Goal: Transaction & Acquisition: Purchase product/service

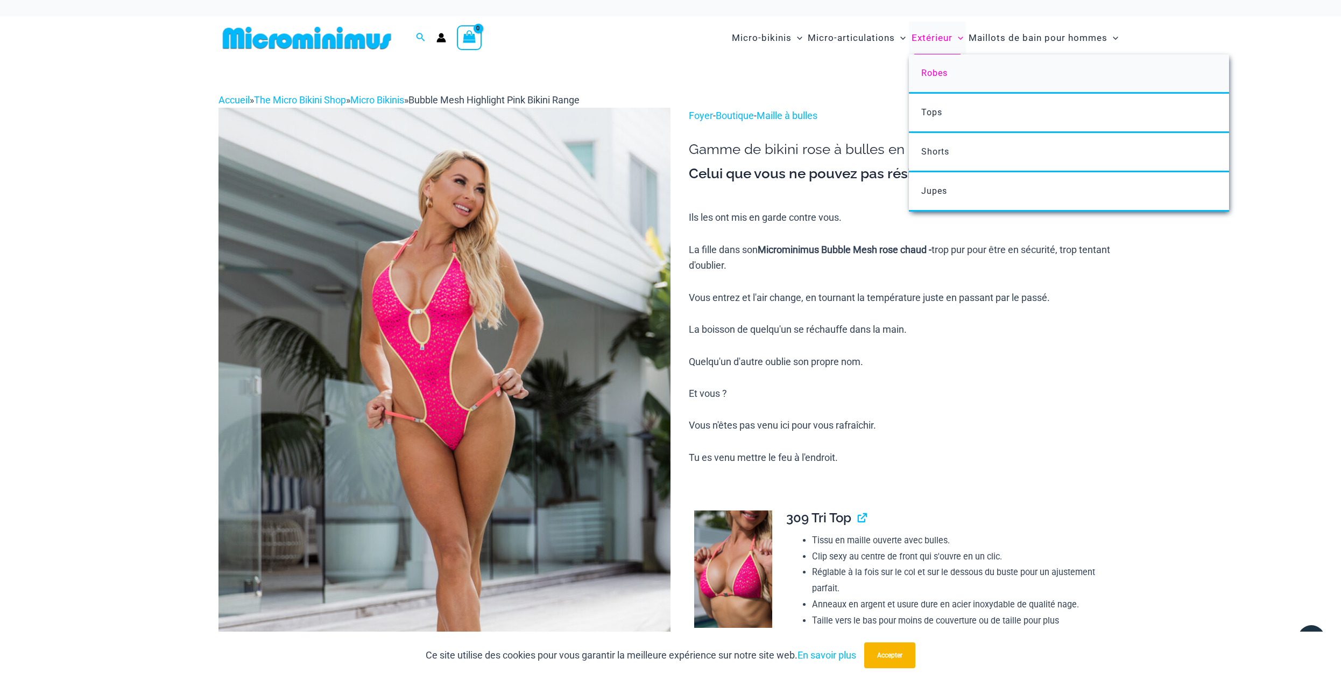
click at [937, 70] on span "Robes" at bounding box center [934, 73] width 26 height 10
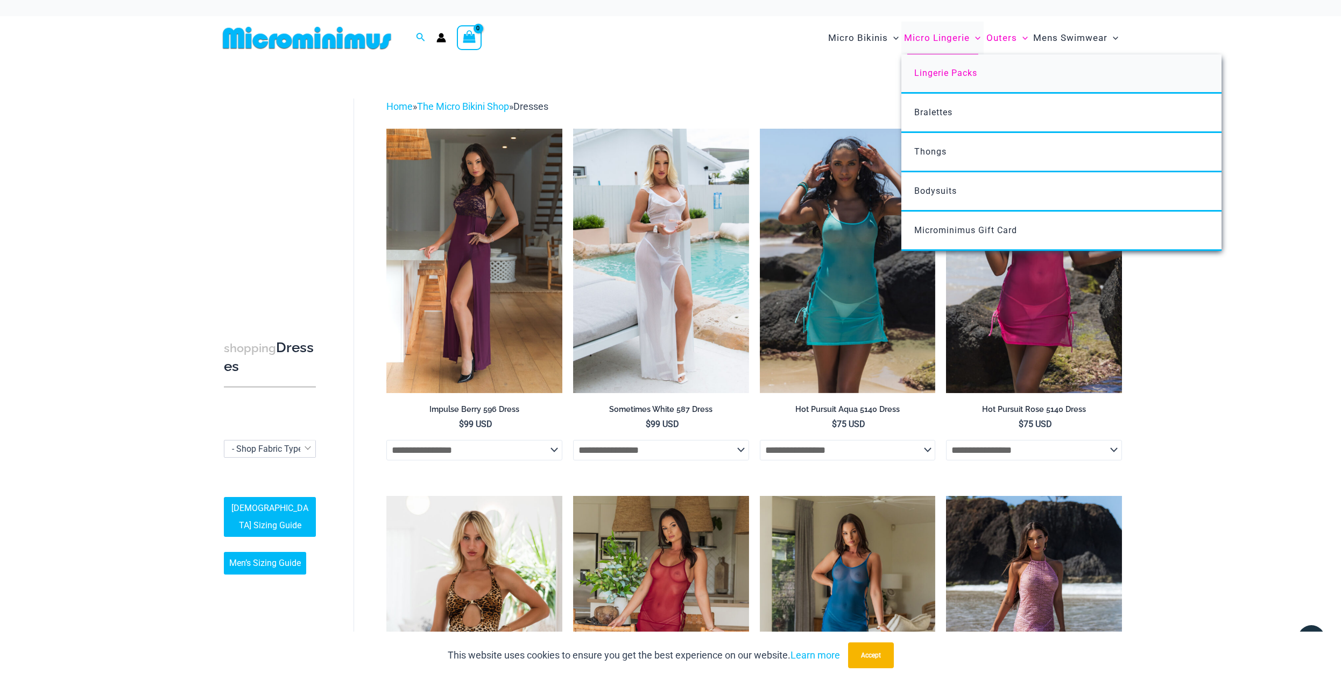
click at [934, 69] on span "Lingerie Packs" at bounding box center [945, 73] width 63 height 10
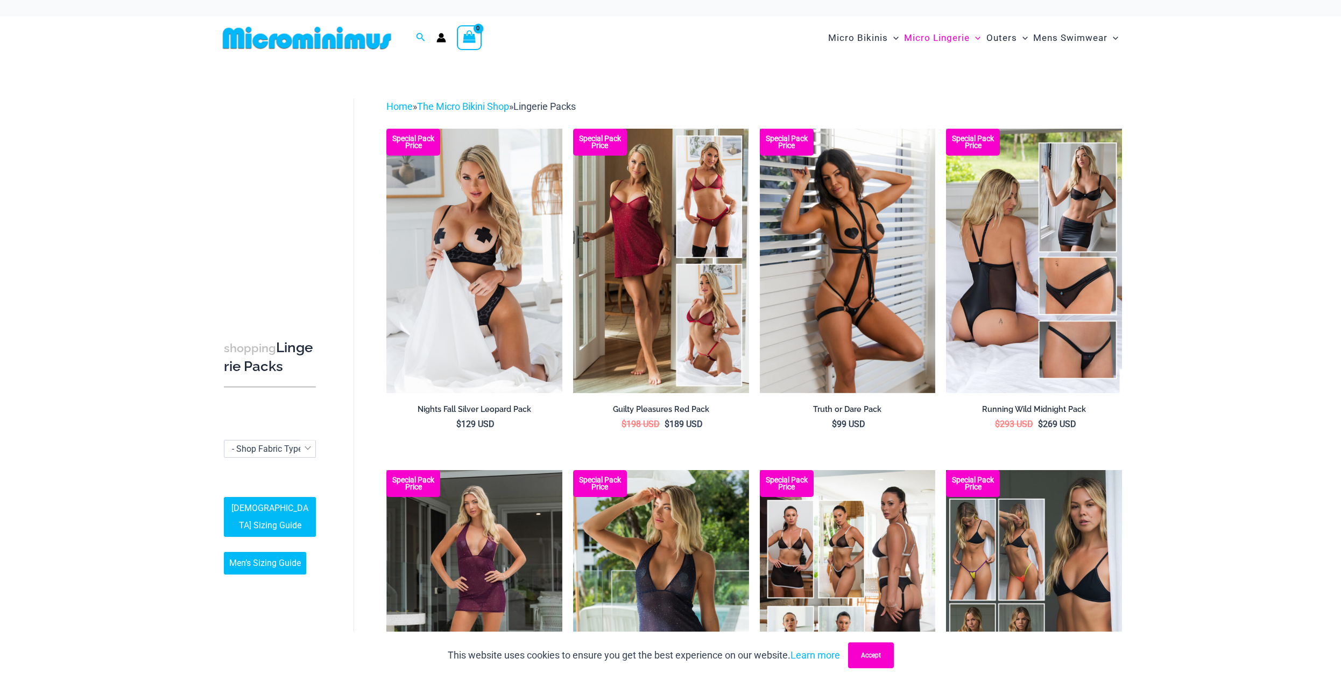
click at [871, 654] on button "Accept" at bounding box center [871, 655] width 46 height 26
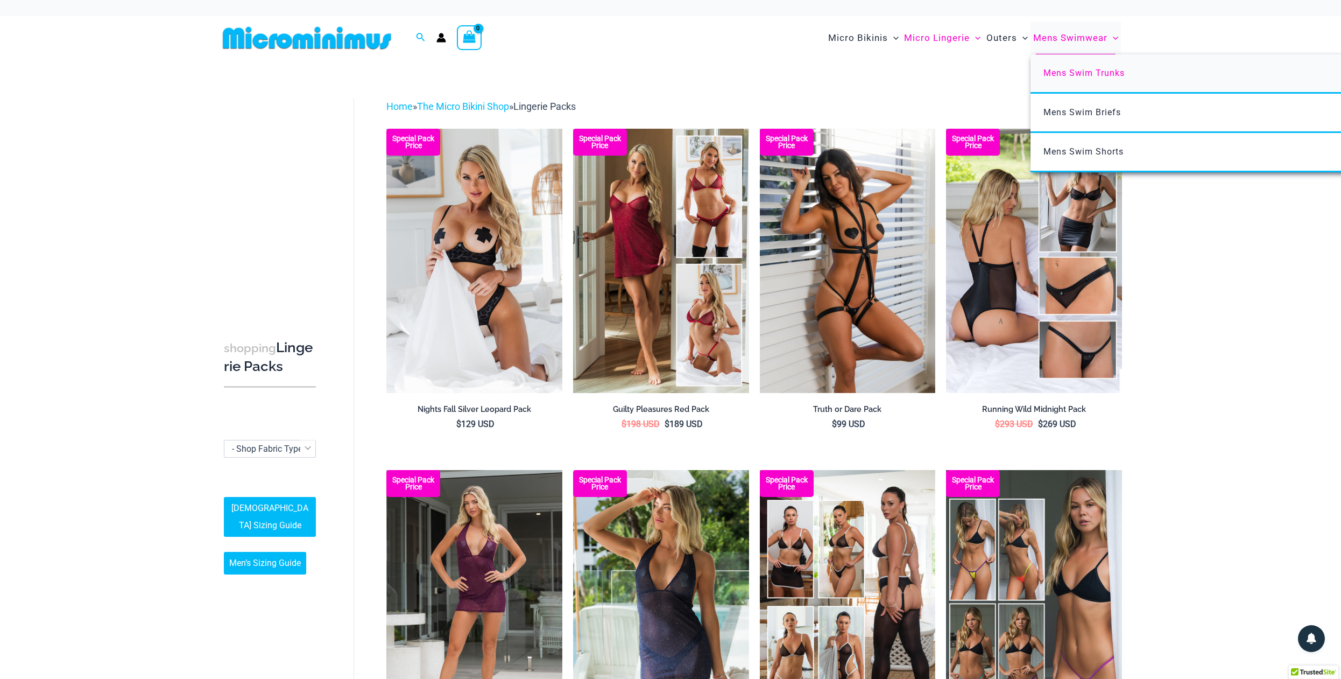
click at [1081, 66] on link "Mens Swim Trunks" at bounding box center [1191, 73] width 320 height 39
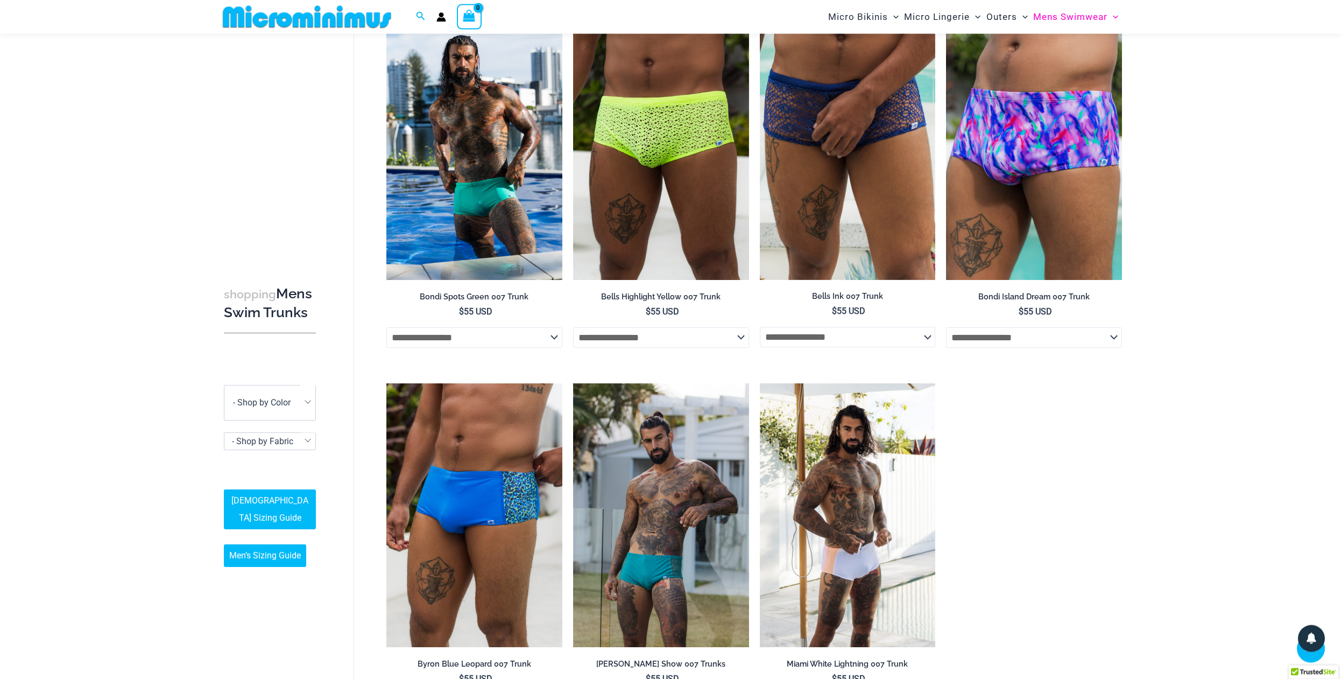
scroll to position [486, 0]
